Goal: Information Seeking & Learning: Learn about a topic

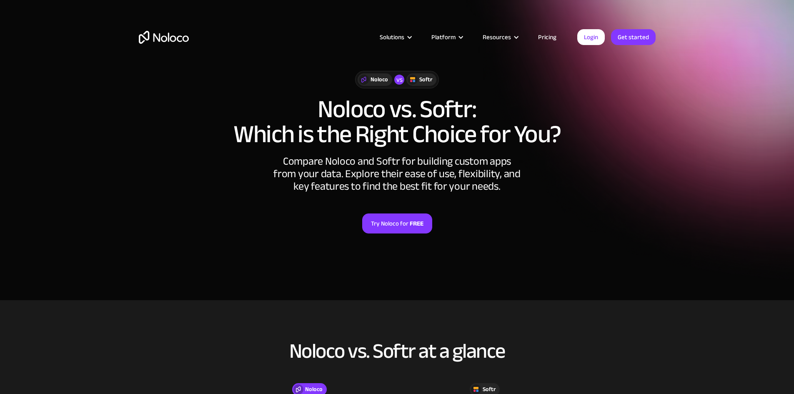
drag, startPoint x: 115, startPoint y: 132, endPoint x: 120, endPoint y: 20, distance: 112.2
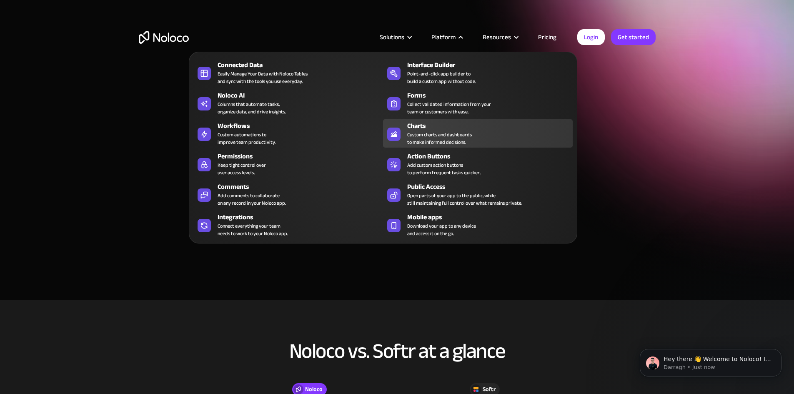
click at [420, 135] on div "Custom charts and dashboards to make informed decisions." at bounding box center [439, 138] width 65 height 15
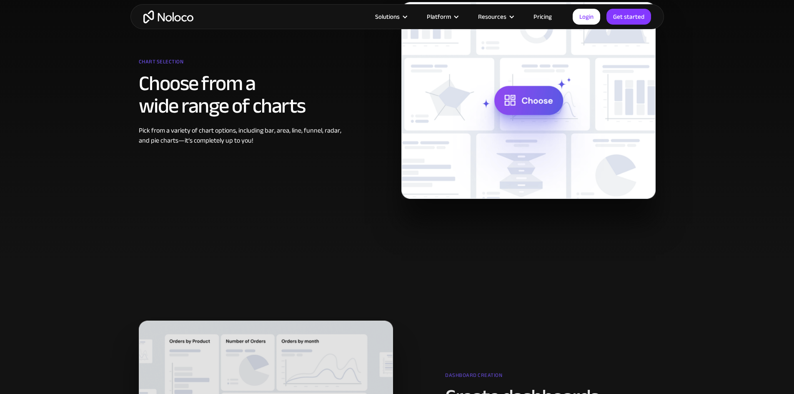
scroll to position [347, 0]
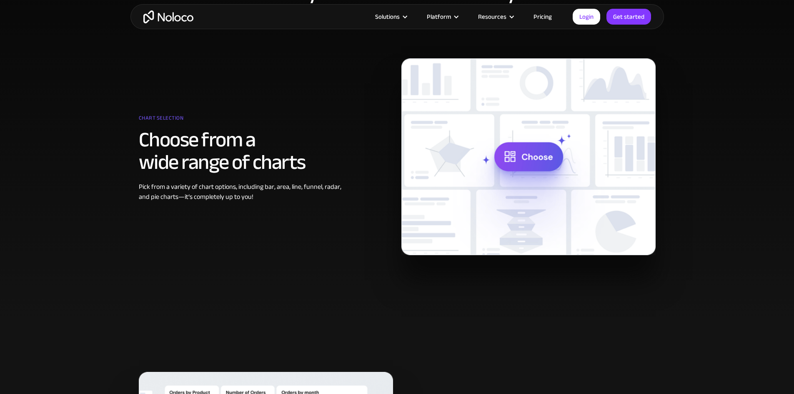
click at [516, 158] on img at bounding box center [528, 156] width 254 height 197
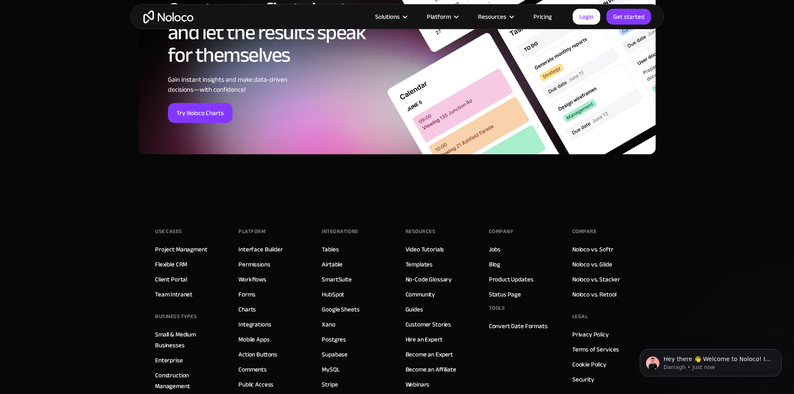
scroll to position [2903, 0]
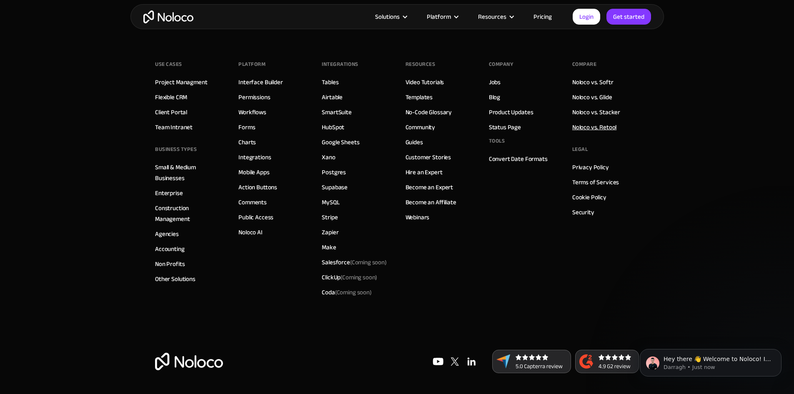
click at [575, 127] on link "Noloco vs. Retool" at bounding box center [594, 127] width 44 height 11
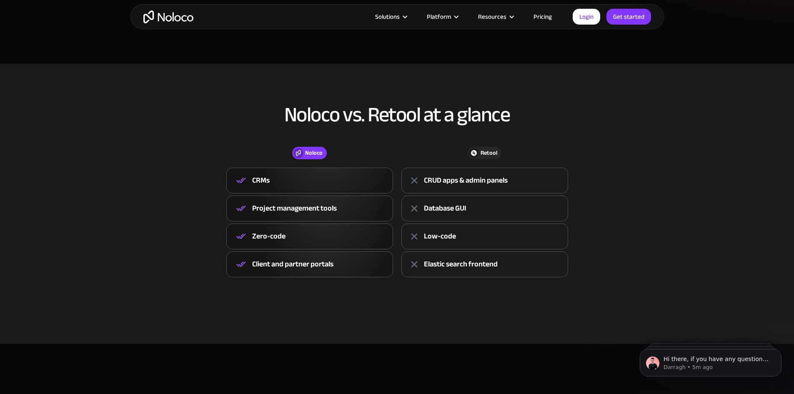
scroll to position [278, 0]
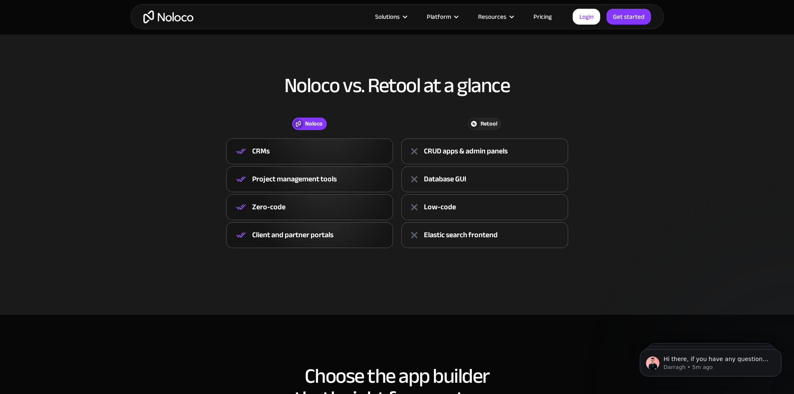
click at [279, 156] on div "CRMs" at bounding box center [309, 151] width 167 height 26
click at [282, 178] on div "Project management tools" at bounding box center [294, 179] width 85 height 12
click at [485, 123] on div "Retool" at bounding box center [488, 123] width 17 height 9
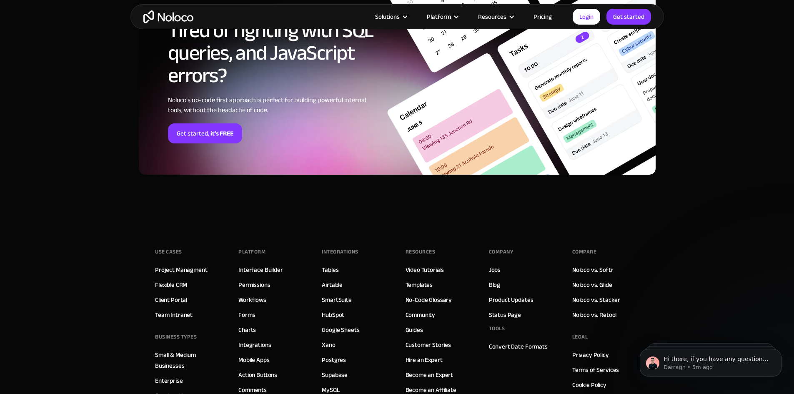
scroll to position [1993, 0]
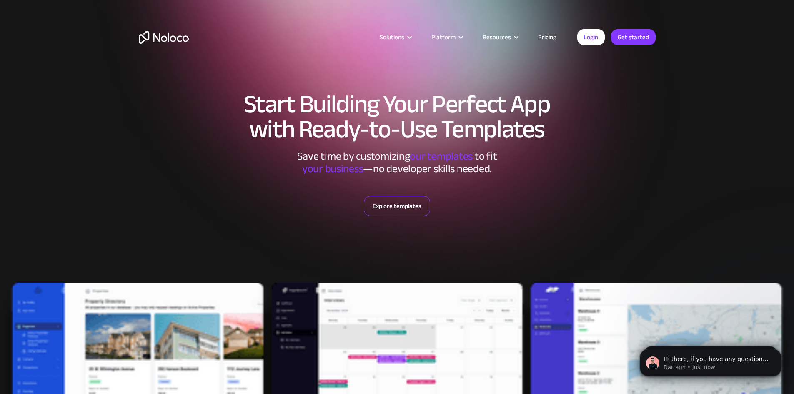
click at [402, 206] on link "Explore templates" at bounding box center [397, 206] width 66 height 20
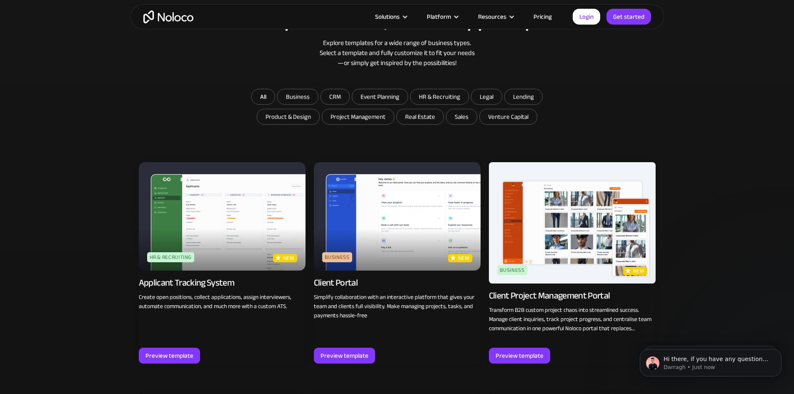
scroll to position [495, 0]
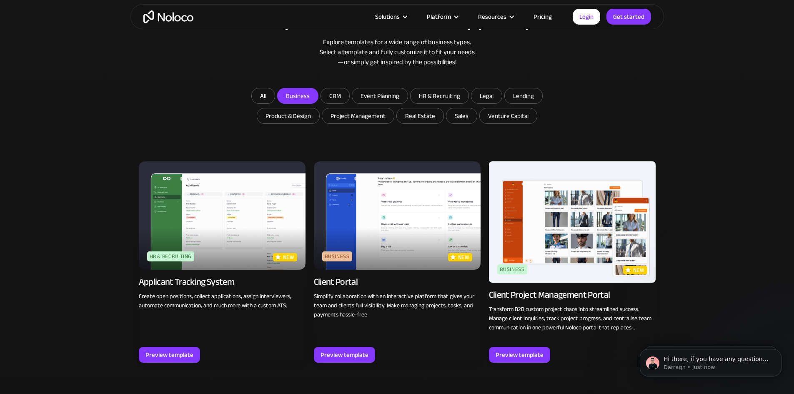
click at [304, 100] on input "Business" at bounding box center [297, 95] width 40 height 15
checkbox input "true"
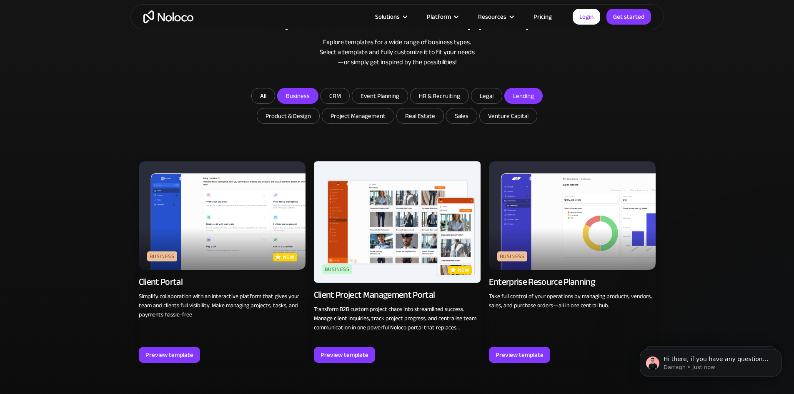
click at [527, 92] on input "Lending" at bounding box center [523, 95] width 37 height 15
checkbox input "true"
click at [300, 99] on input "Business" at bounding box center [297, 95] width 40 height 15
checkbox input "false"
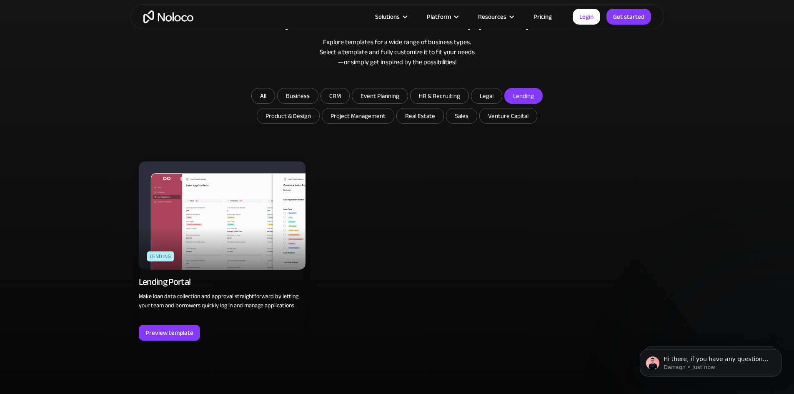
click at [515, 92] on input "Lending" at bounding box center [523, 95] width 37 height 15
checkbox input "false"
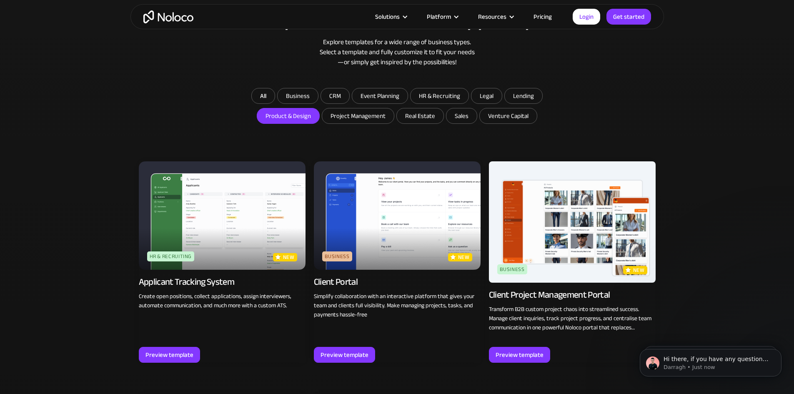
click at [305, 117] on input "Product & Design" at bounding box center [288, 115] width 62 height 15
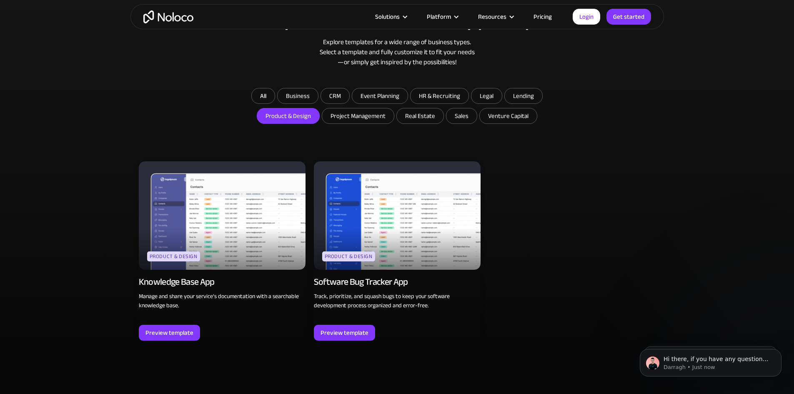
click at [305, 117] on input "Product & Design" at bounding box center [288, 115] width 62 height 15
checkbox input "false"
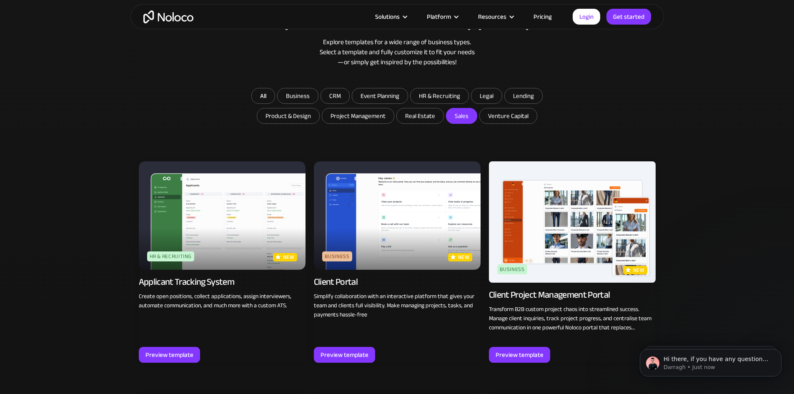
click at [453, 117] on input "Sales" at bounding box center [461, 115] width 30 height 15
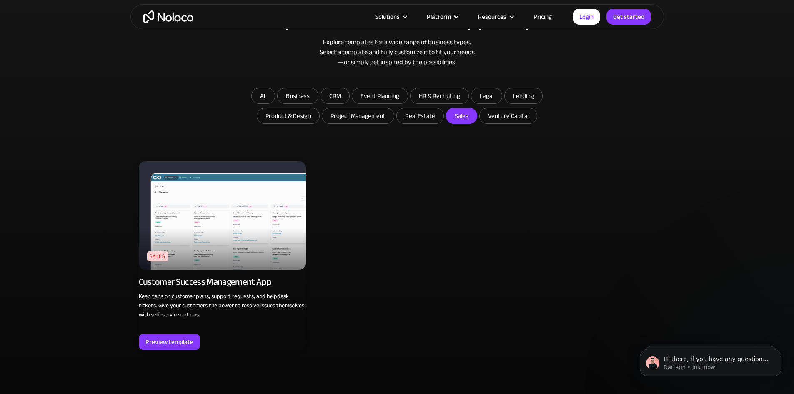
click at [453, 117] on input "Sales" at bounding box center [461, 115] width 30 height 15
checkbox input "false"
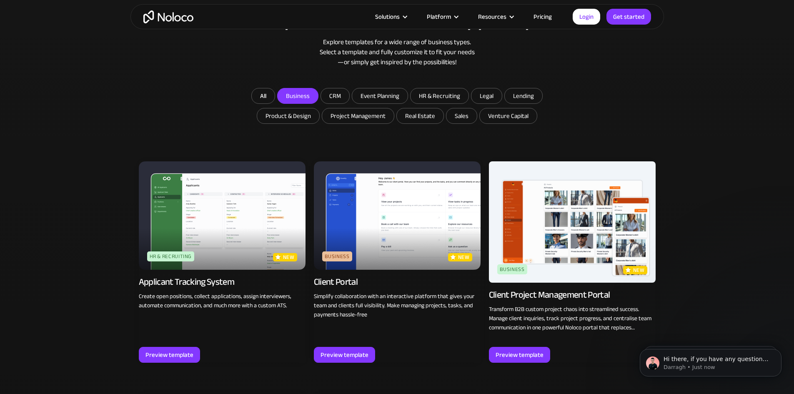
click at [298, 100] on input "Business" at bounding box center [297, 95] width 40 height 15
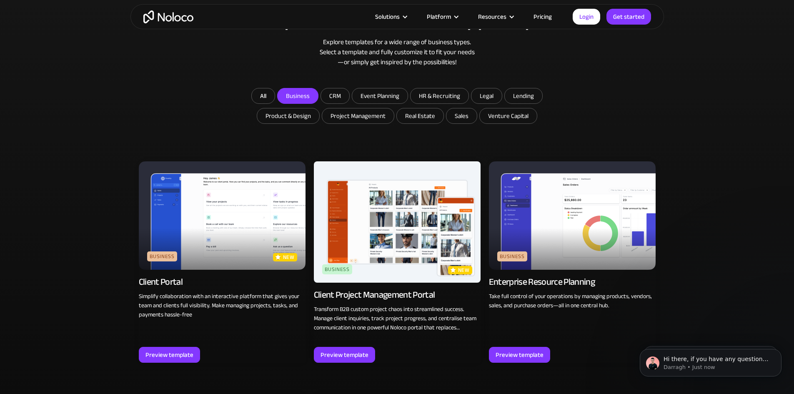
click at [305, 98] on input "Business" at bounding box center [297, 95] width 40 height 15
checkbox input "false"
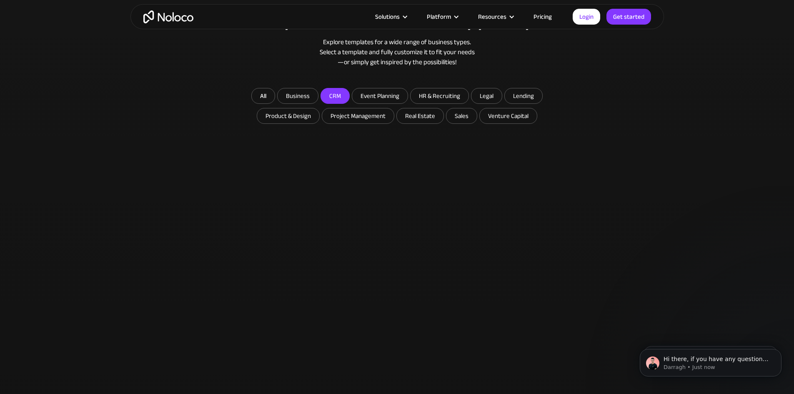
click at [343, 98] on input "CRM" at bounding box center [335, 95] width 28 height 15
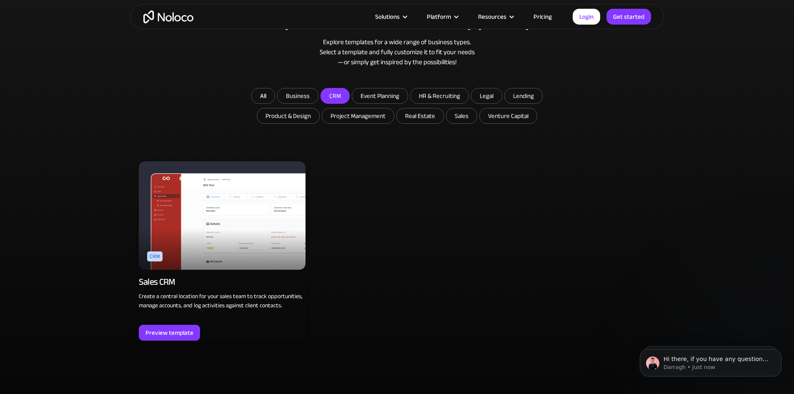
click at [343, 98] on input "CRM" at bounding box center [335, 95] width 28 height 15
checkbox input "false"
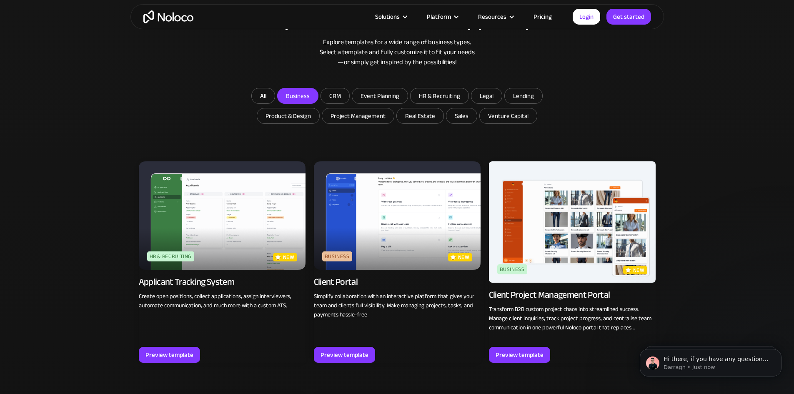
click at [312, 100] on input "Business" at bounding box center [297, 95] width 40 height 15
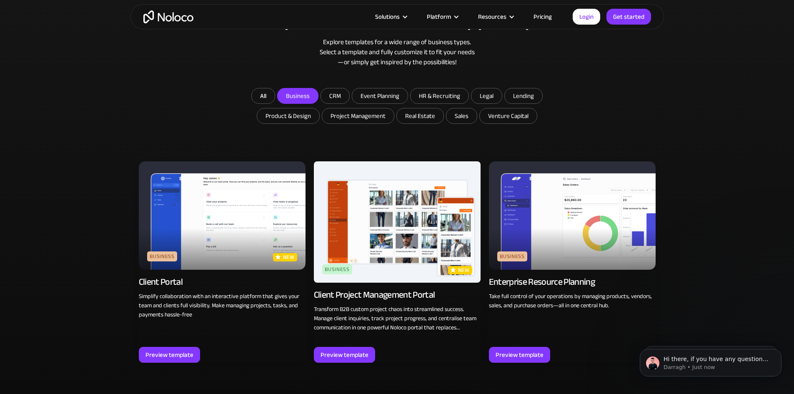
click at [312, 100] on input "Business" at bounding box center [297, 95] width 40 height 15
checkbox input "false"
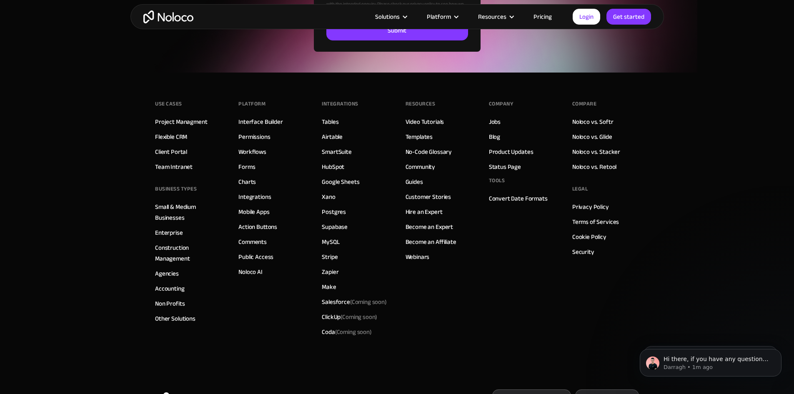
scroll to position [3133, 0]
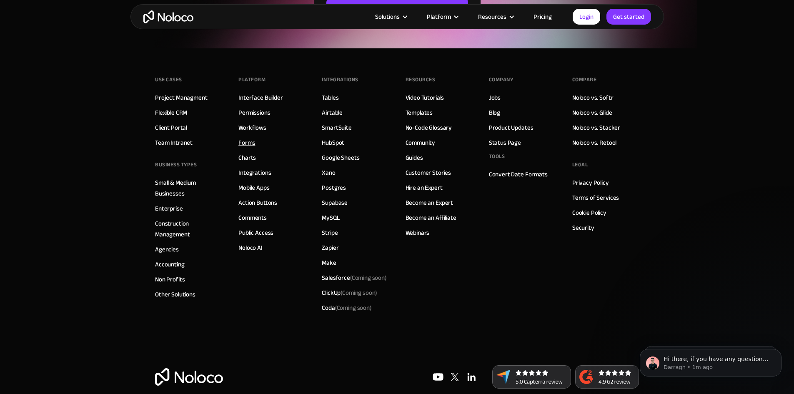
click at [248, 140] on link "Forms" at bounding box center [246, 142] width 17 height 11
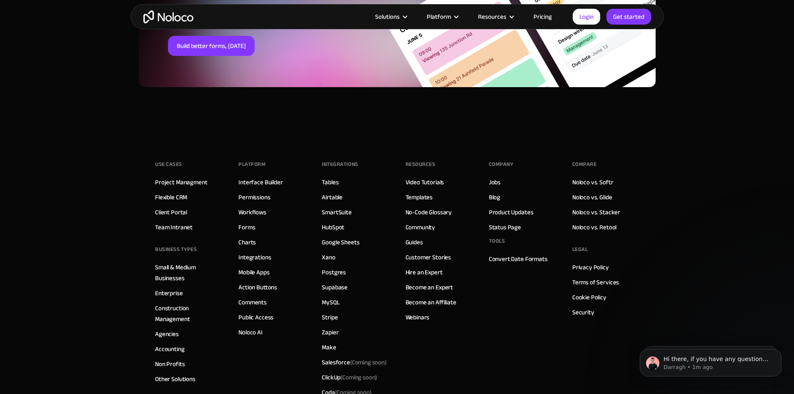
scroll to position [3055, 0]
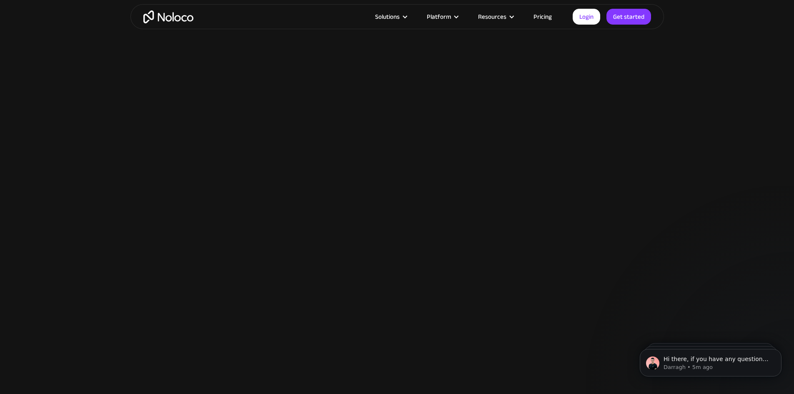
scroll to position [308, 0]
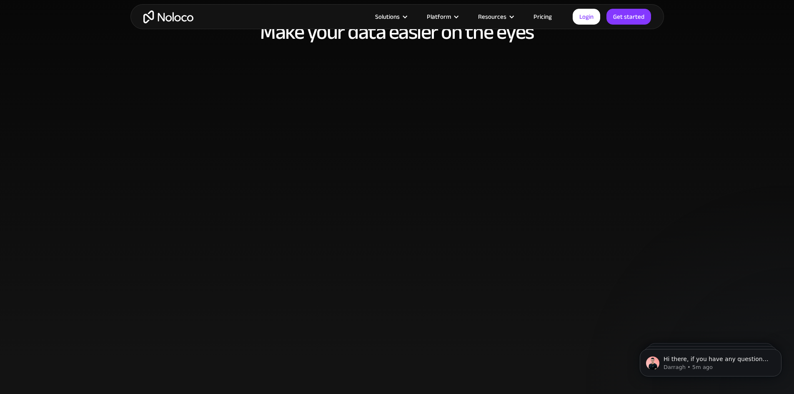
drag, startPoint x: 364, startPoint y: 197, endPoint x: 377, endPoint y: 71, distance: 126.1
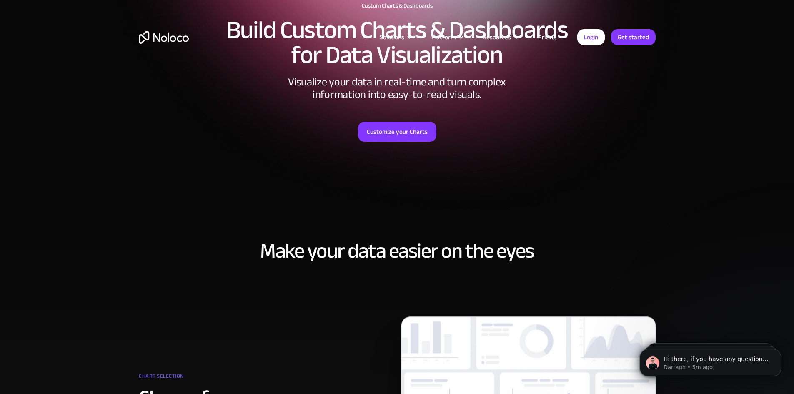
scroll to position [278, 0]
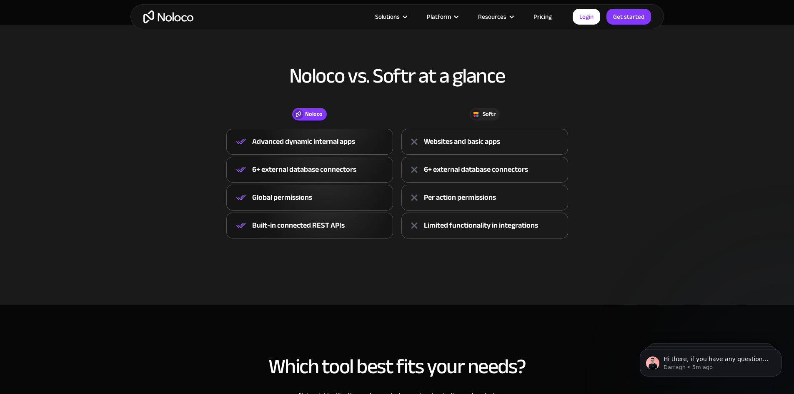
scroll to position [208, 0]
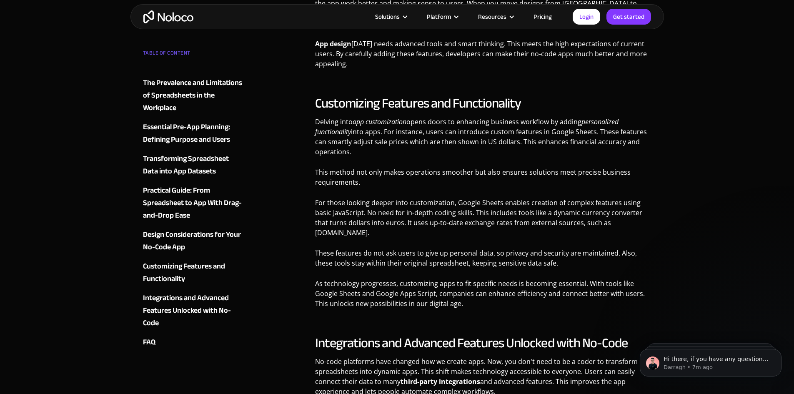
scroll to position [2430, 0]
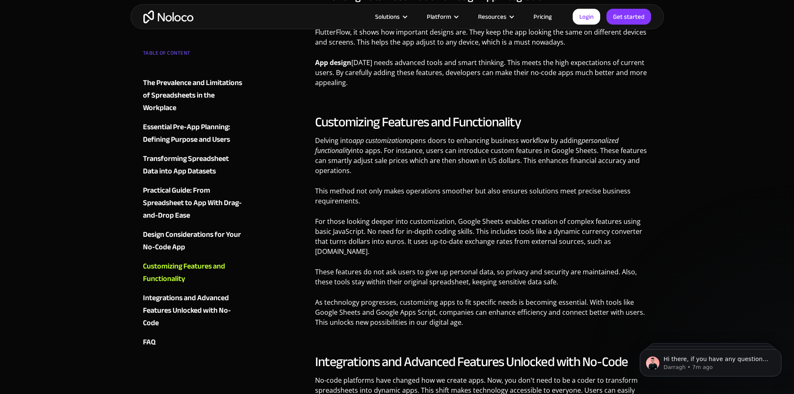
click at [195, 196] on div "Practical Guide: From Spreadsheet to App With Drag-and-Drop Ease" at bounding box center [193, 202] width 101 height 37
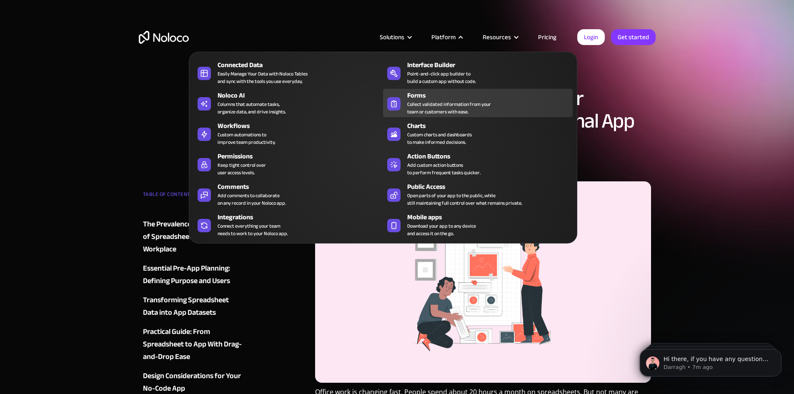
click at [422, 115] on div "Collect validated information from your team or customers with ease." at bounding box center [449, 107] width 84 height 15
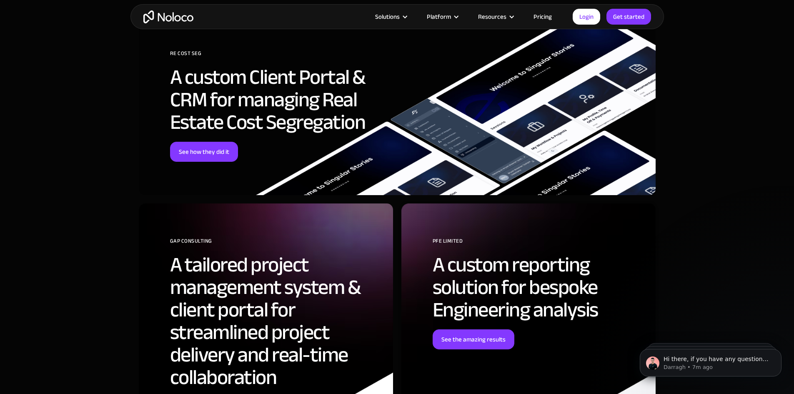
scroll to position [2361, 0]
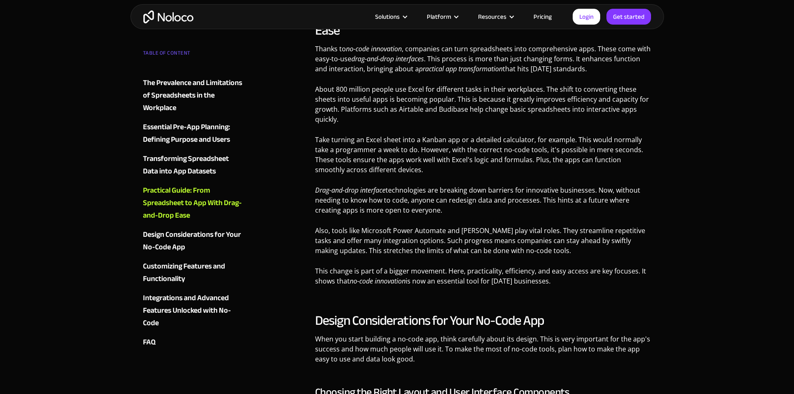
scroll to position [1763, 0]
